Goal: Information Seeking & Learning: Learn about a topic

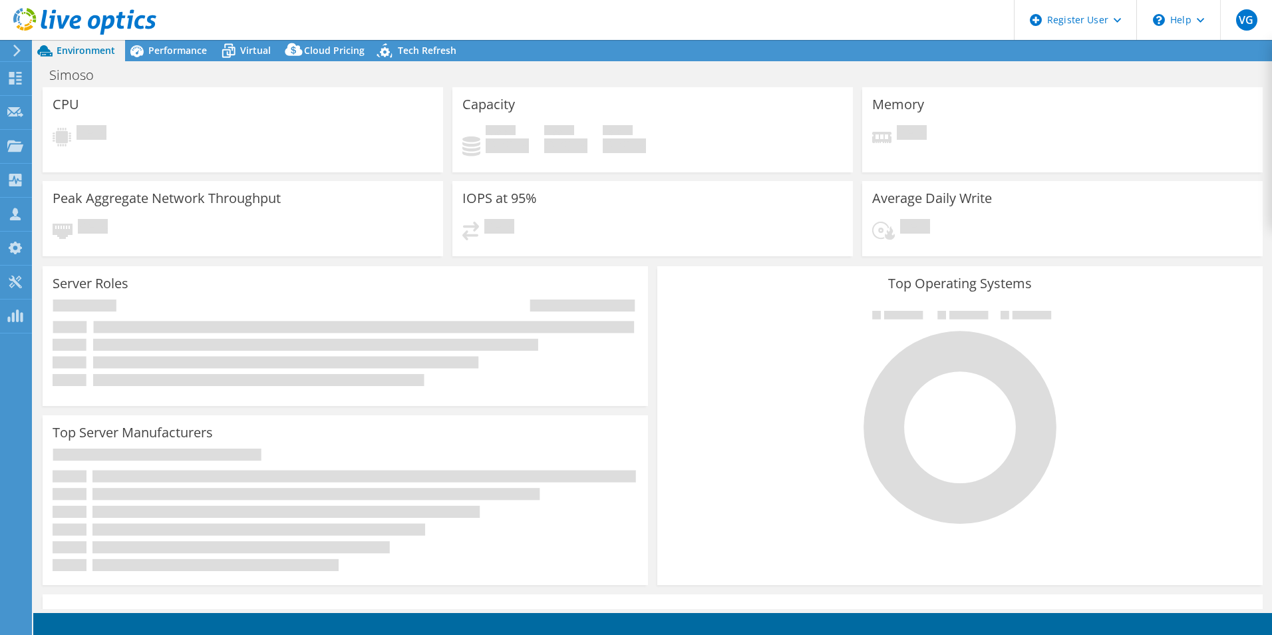
select select "SouthAmerica"
select select "USD"
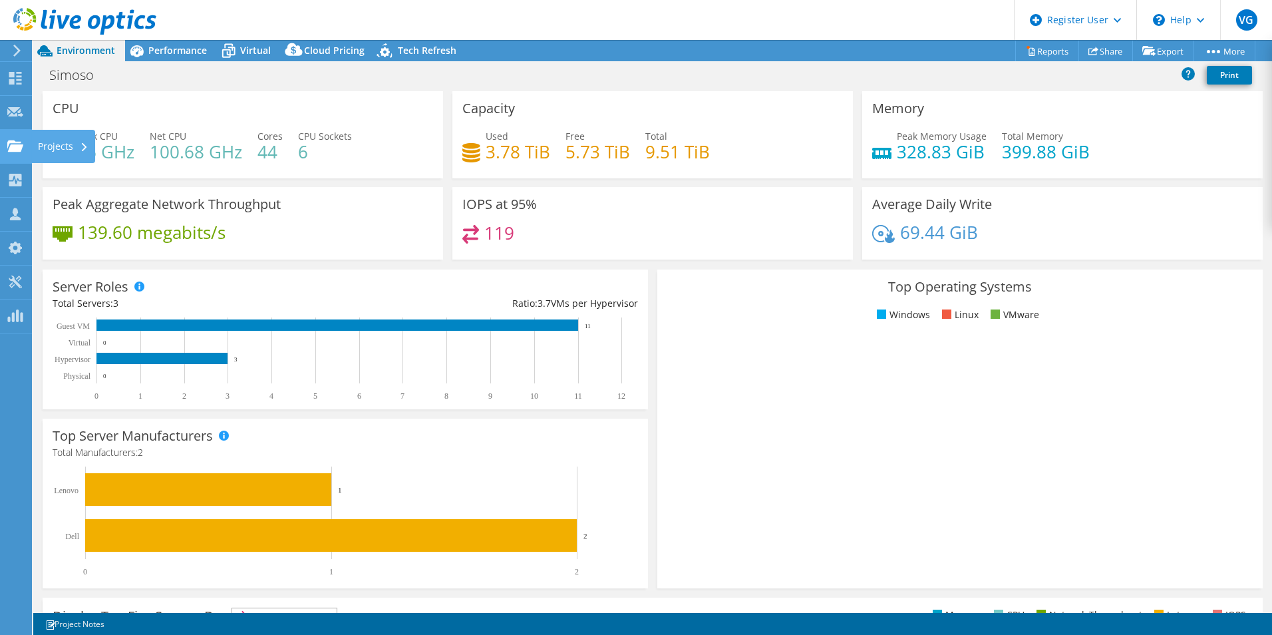
click at [11, 144] on use at bounding box center [15, 145] width 16 height 11
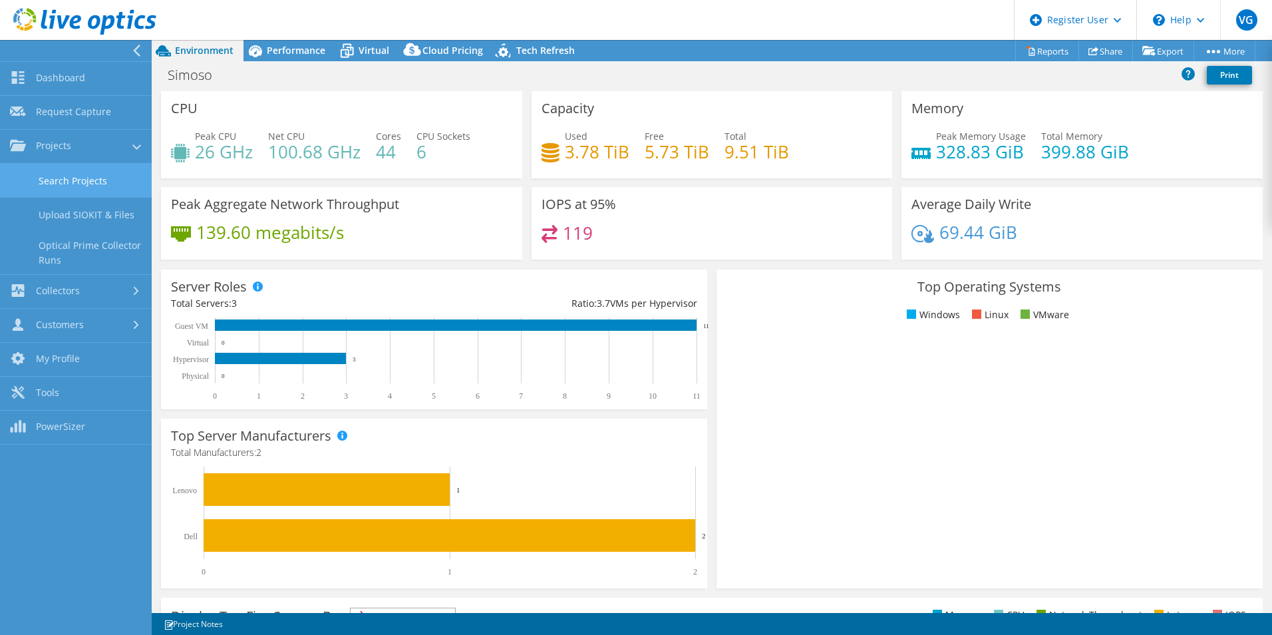
click at [75, 183] on link "Search Projects" at bounding box center [76, 181] width 152 height 34
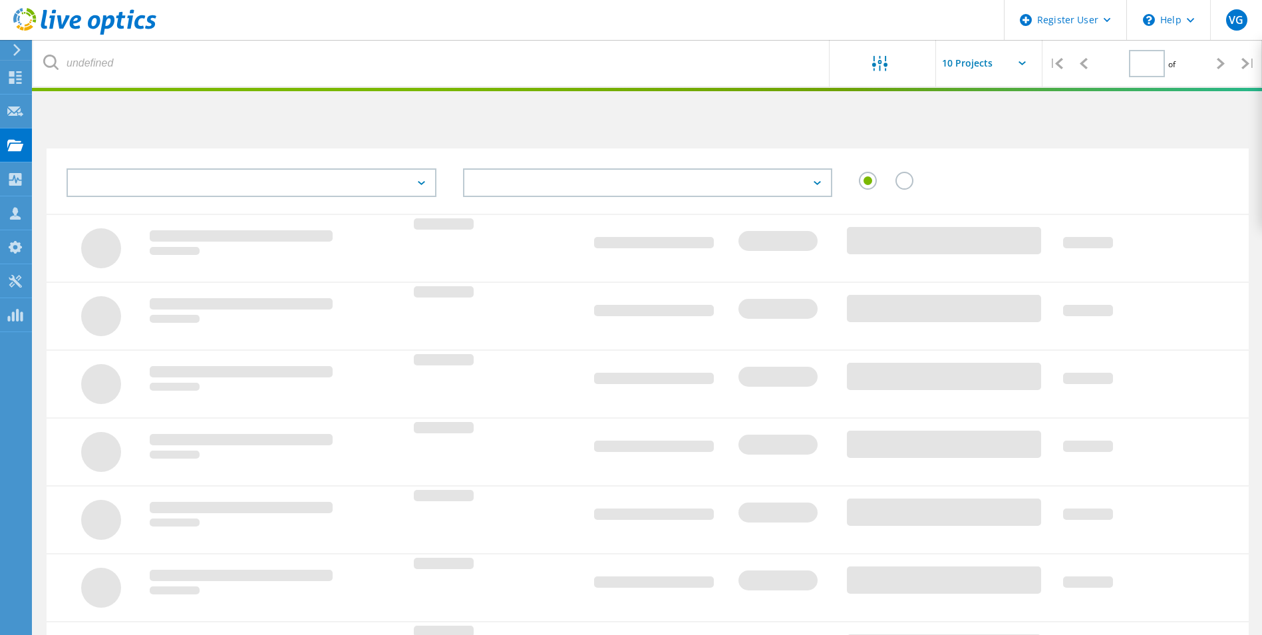
type input "1"
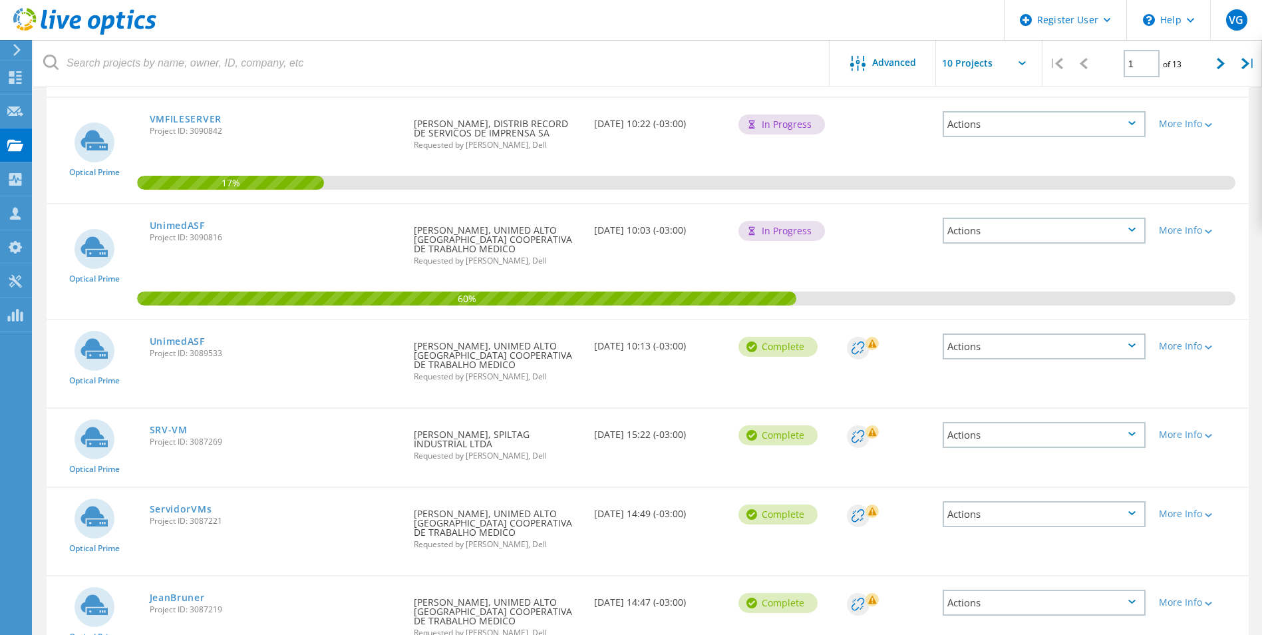
scroll to position [266, 0]
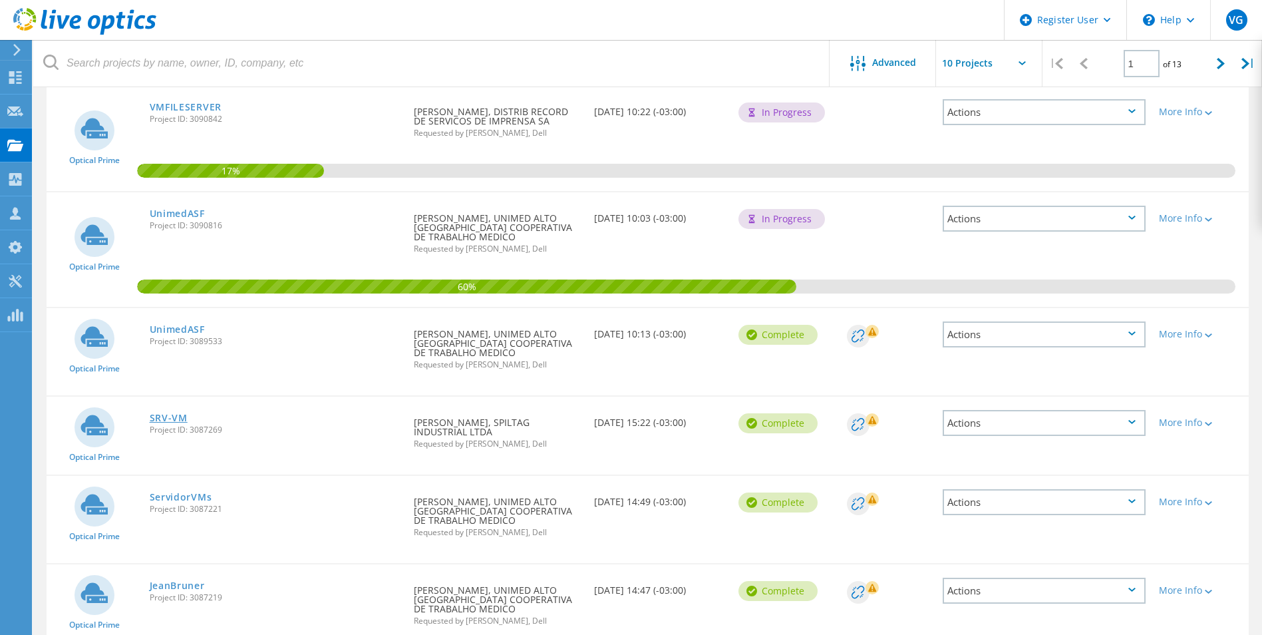
click at [175, 415] on link "SRV-VM" at bounding box center [169, 417] width 38 height 9
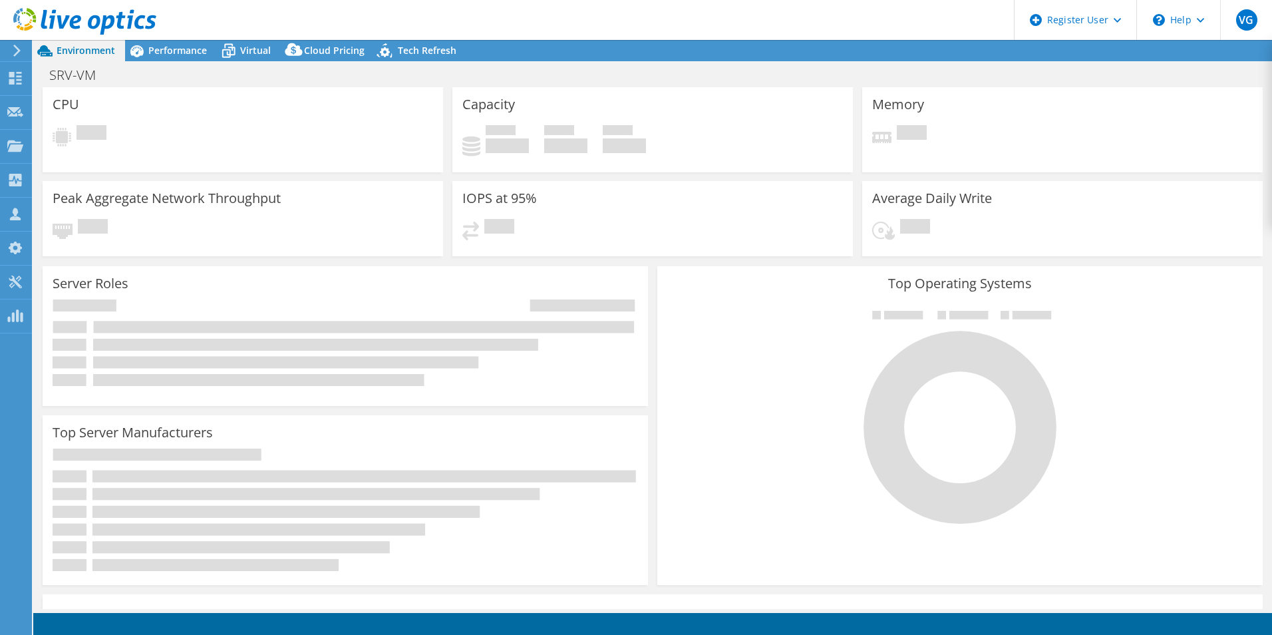
select select "USD"
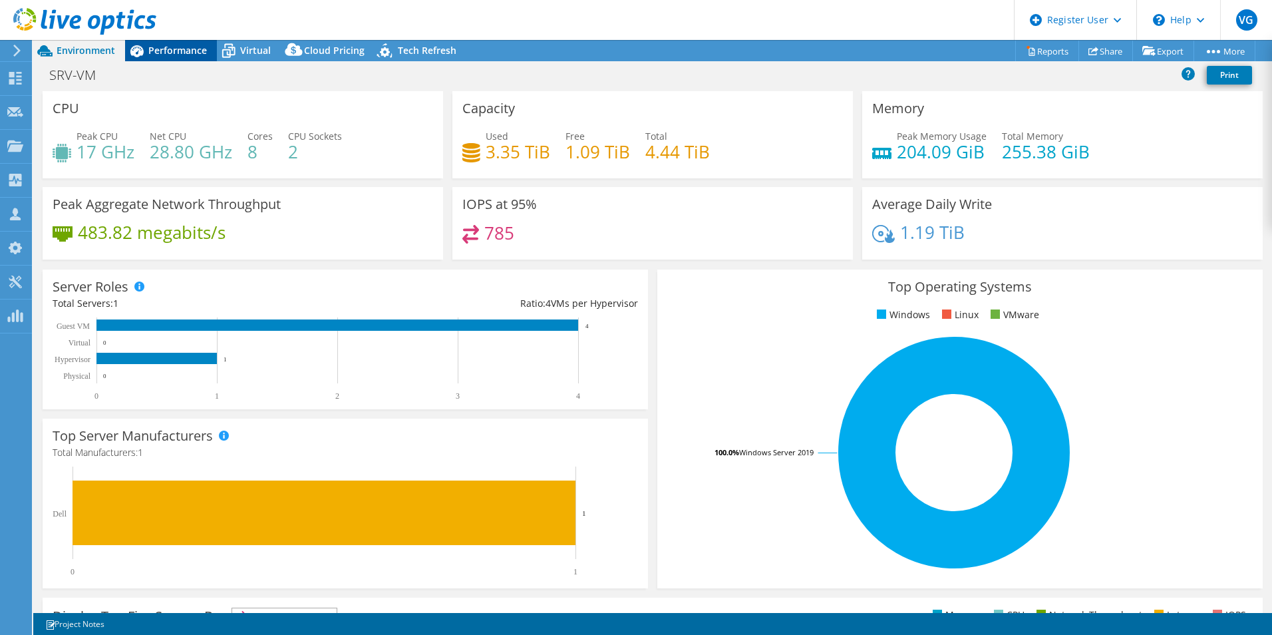
click at [177, 44] on span "Performance" at bounding box center [177, 50] width 59 height 13
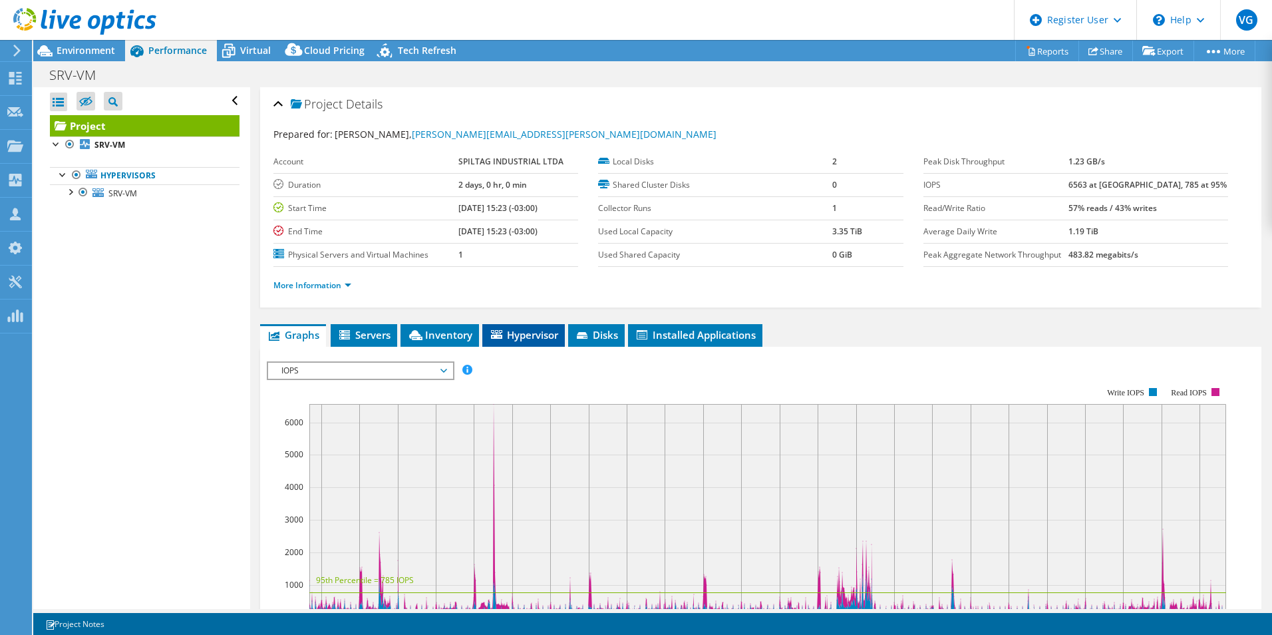
click at [506, 331] on span "Hypervisor" at bounding box center [523, 334] width 69 height 13
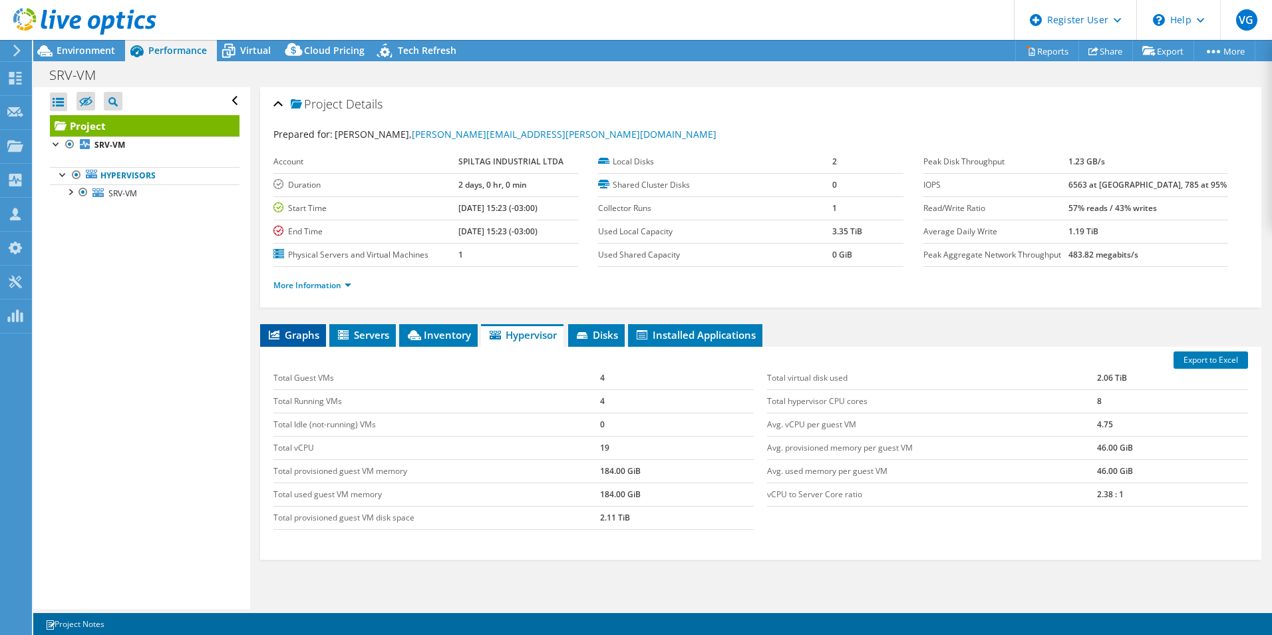
click at [294, 329] on span "Graphs" at bounding box center [293, 334] width 53 height 13
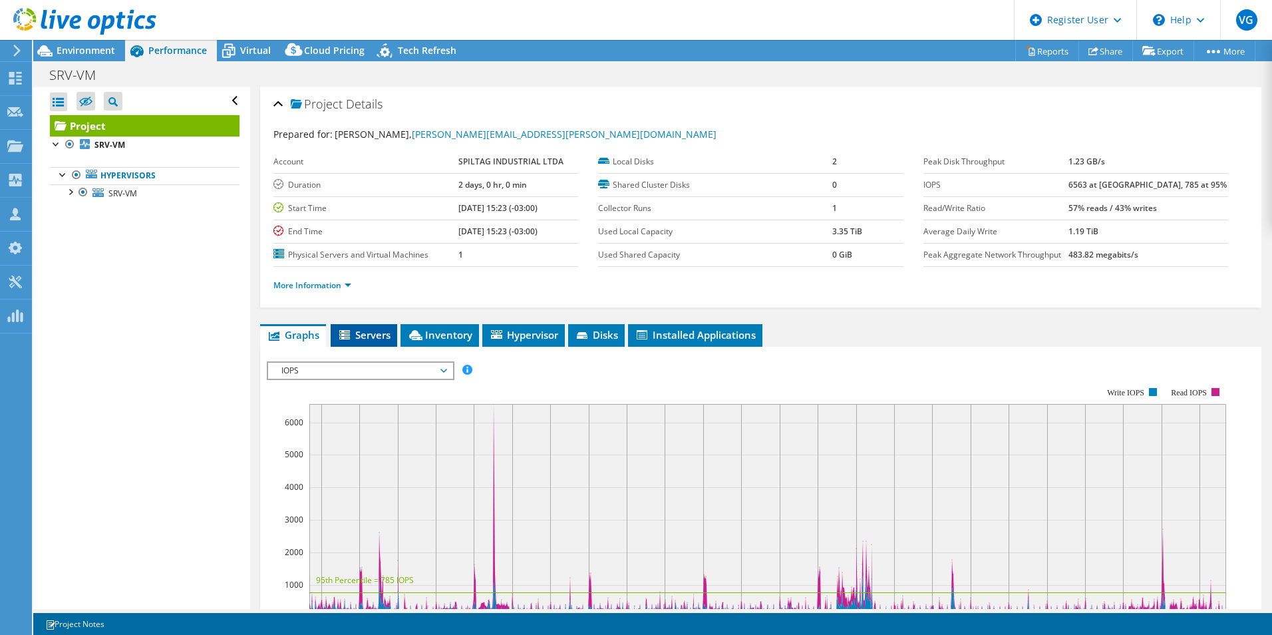
click at [358, 331] on span "Servers" at bounding box center [363, 334] width 53 height 13
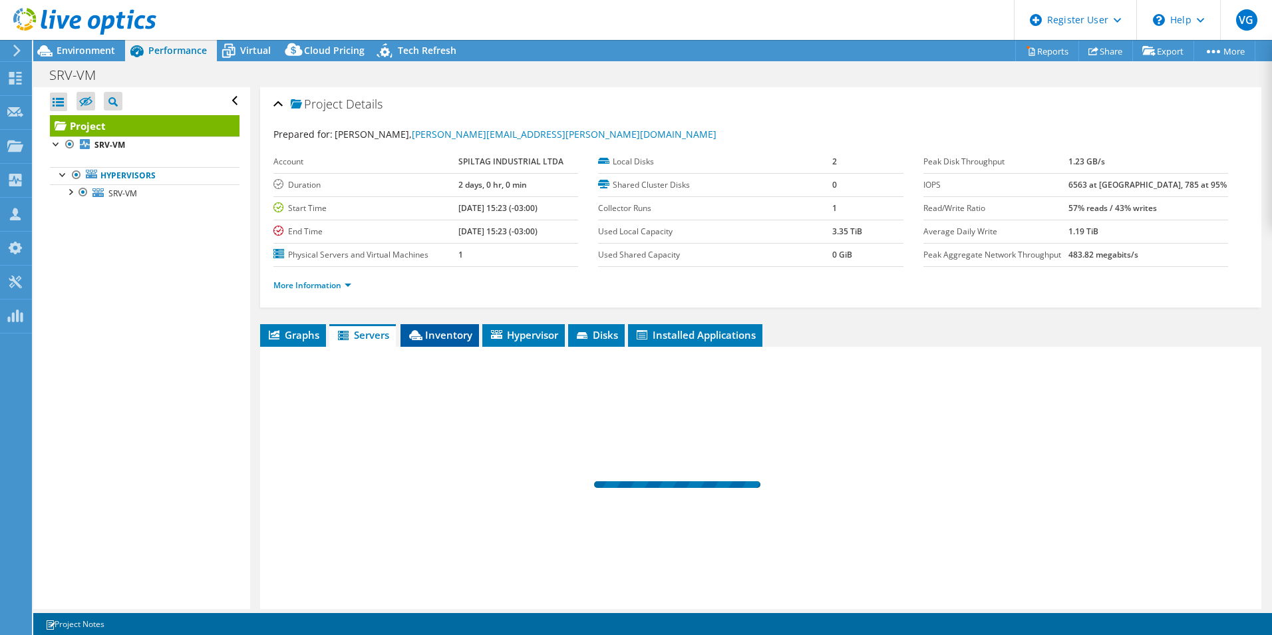
click at [436, 338] on span "Inventory" at bounding box center [439, 334] width 65 height 13
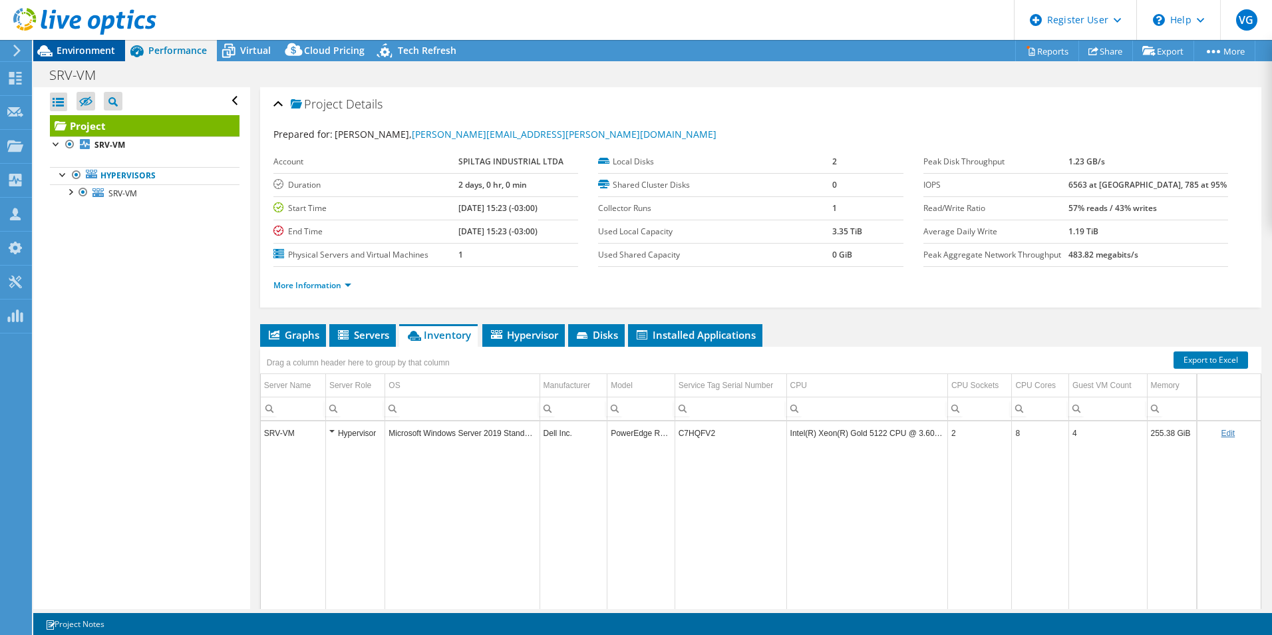
click at [92, 57] on div "Environment" at bounding box center [79, 50] width 92 height 21
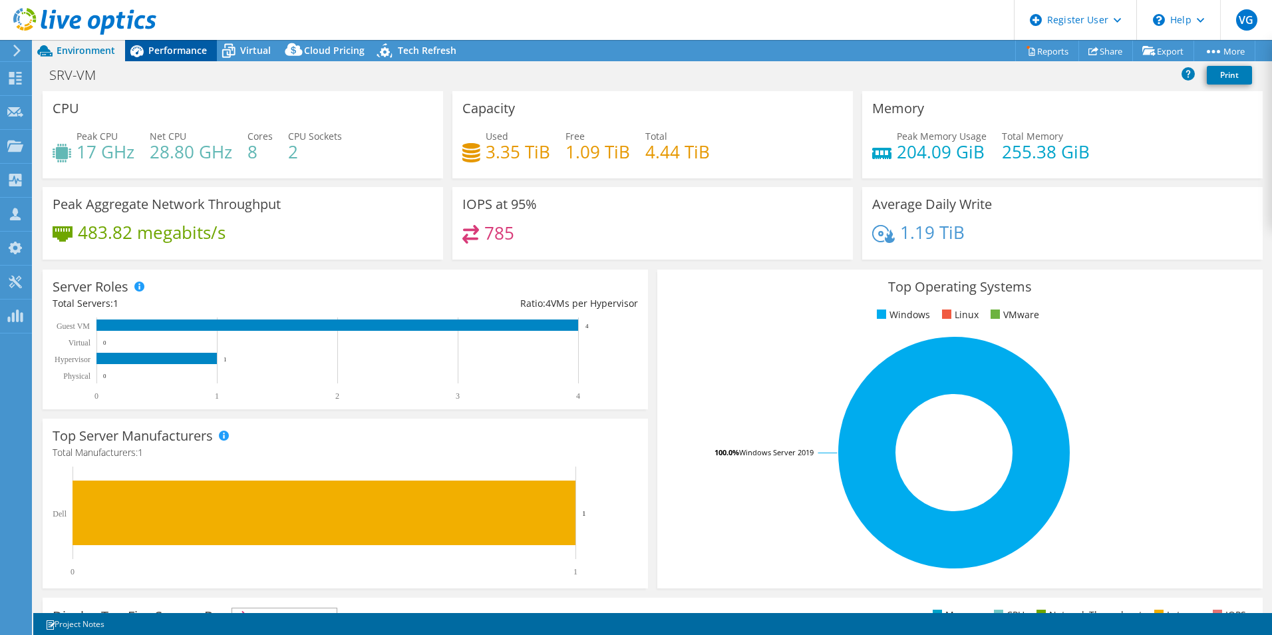
click at [182, 56] on span "Performance" at bounding box center [177, 50] width 59 height 13
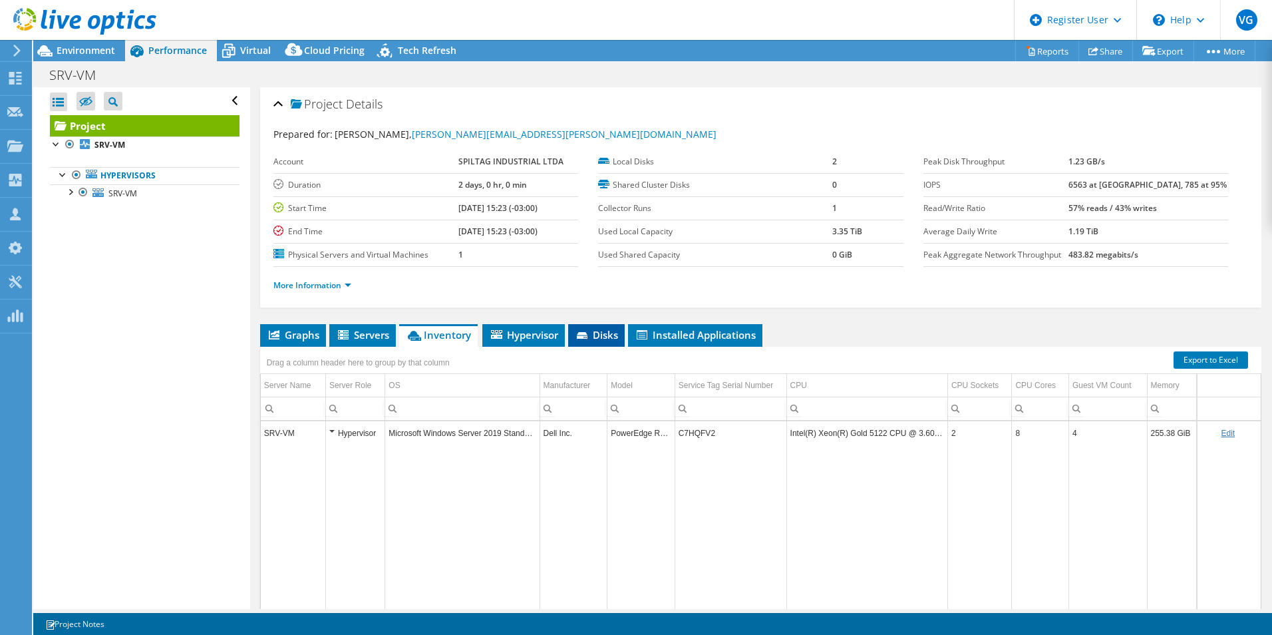
click at [583, 328] on span "Disks" at bounding box center [596, 334] width 43 height 13
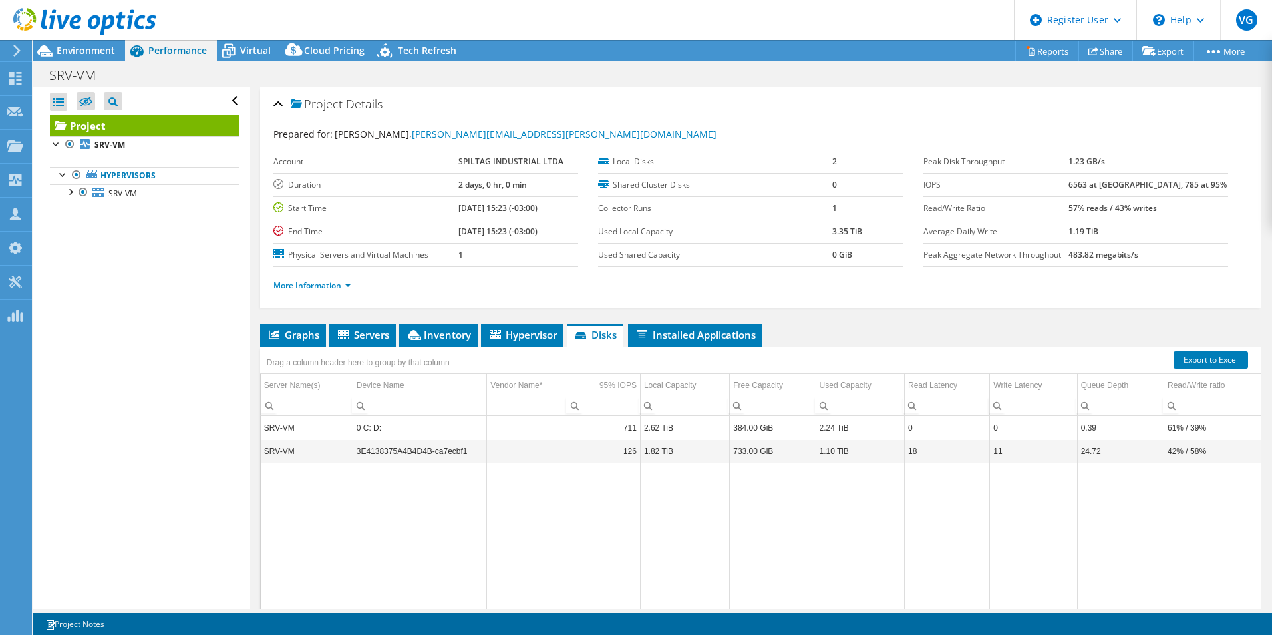
click at [85, 40] on div at bounding box center [78, 22] width 156 height 45
click at [88, 54] on span "Environment" at bounding box center [86, 50] width 59 height 13
